Goal: Find specific page/section: Find specific page/section

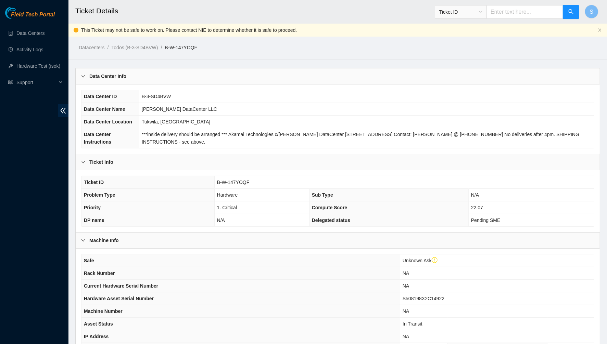
click at [268, 15] on h2 "Ticket Details" at bounding box center [282, 11] width 415 height 22
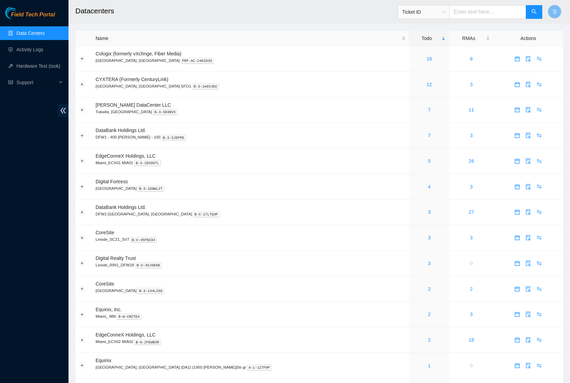
drag, startPoint x: 148, startPoint y: 13, endPoint x: 140, endPoint y: 14, distance: 7.9
click at [149, 14] on h2 "Datacenters" at bounding box center [269, 11] width 389 height 22
